Goal: Transaction & Acquisition: Purchase product/service

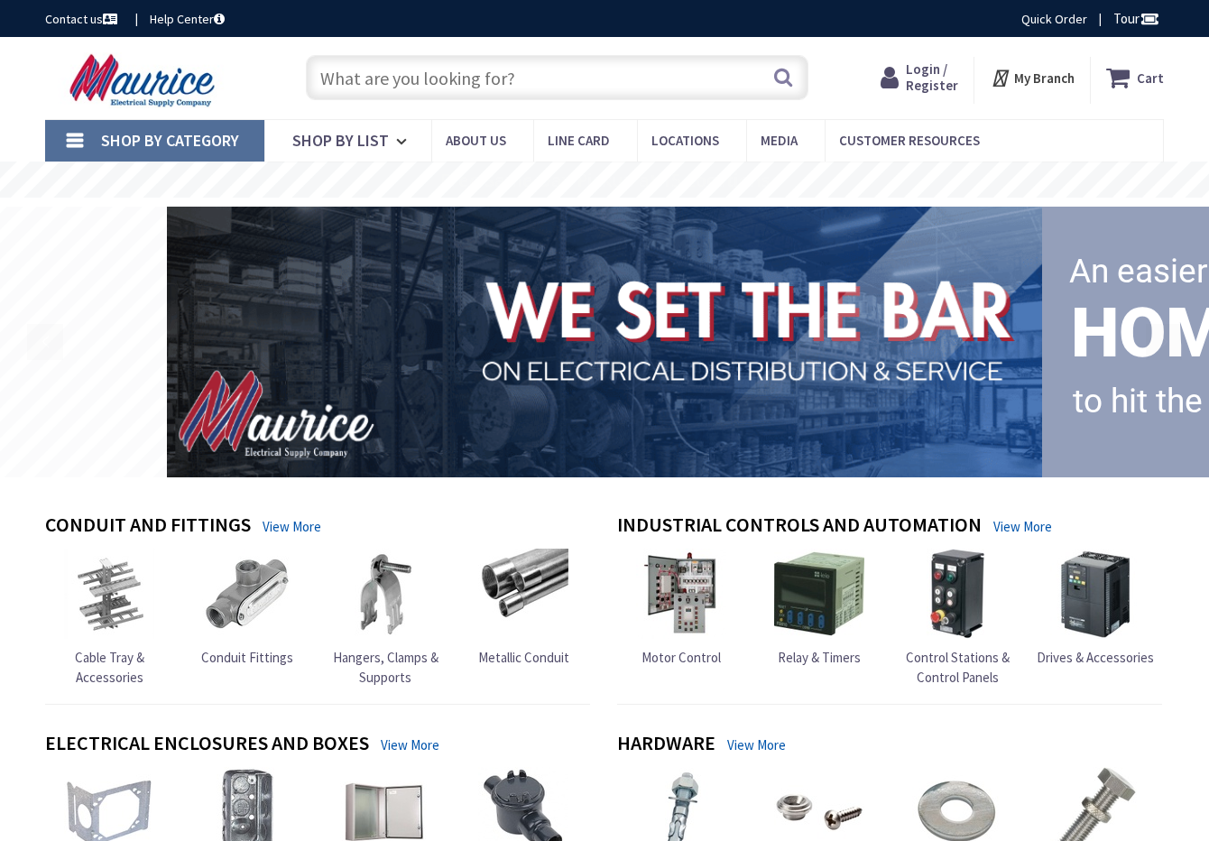
click at [552, 68] on input "text" at bounding box center [557, 77] width 503 height 45
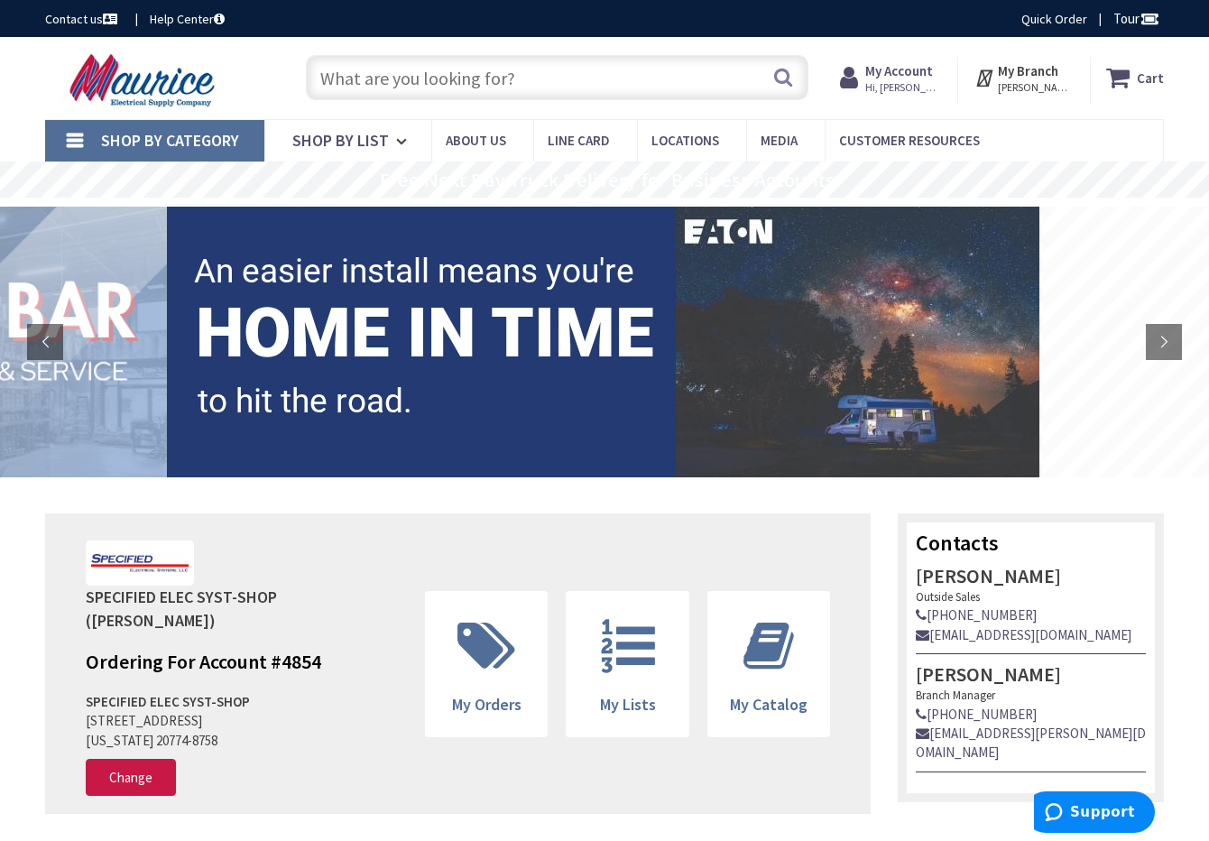
click at [478, 66] on input "text" at bounding box center [557, 77] width 503 height 45
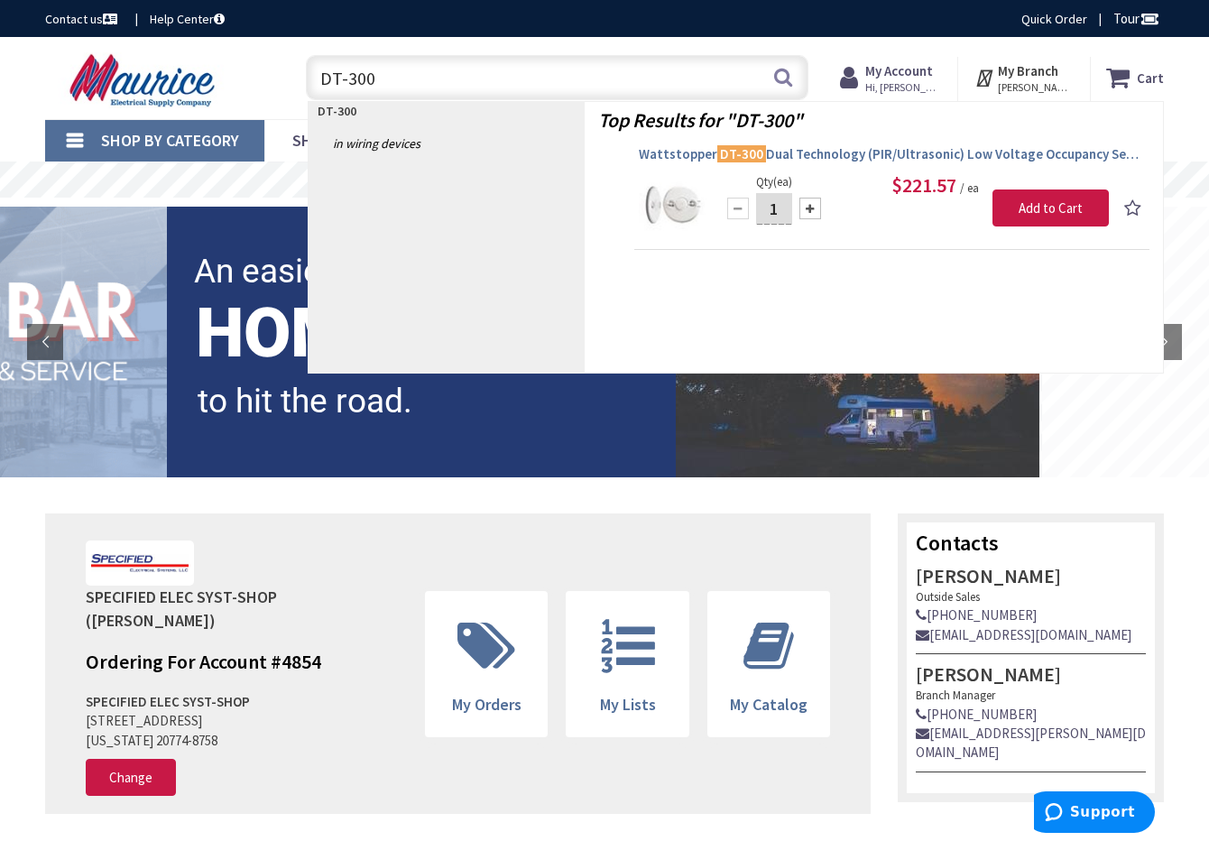
type input "DT-300"
click at [823, 152] on span "Wattstopper DT-300 Dual Technology (PIR/Ultrasonic) Low Voltage Occupancy Senso…" at bounding box center [892, 154] width 506 height 18
